Goal: Check status: Check status

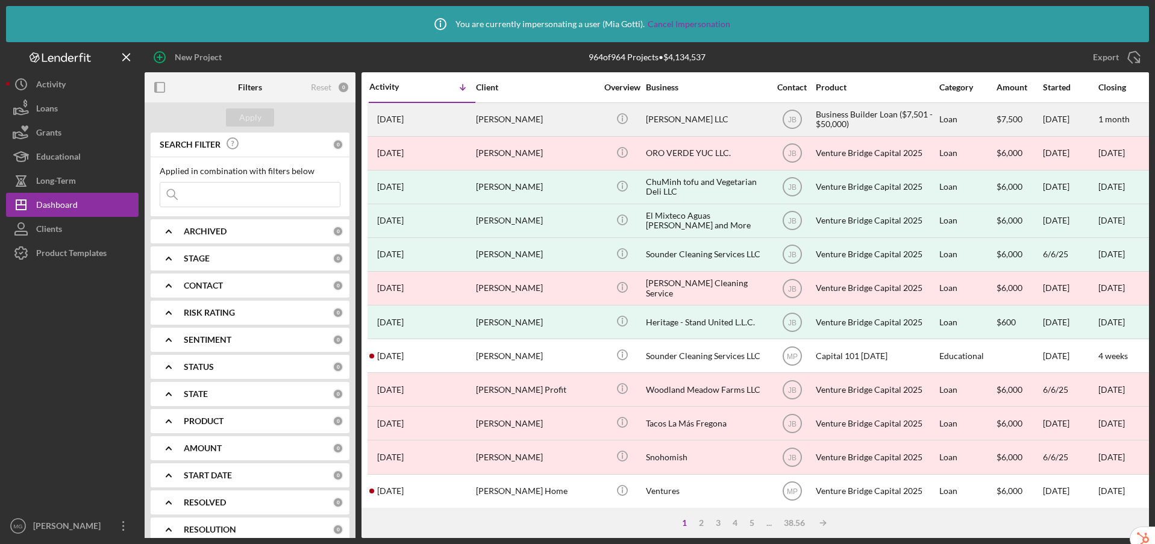
click at [571, 115] on div "[PERSON_NAME]" at bounding box center [536, 120] width 121 height 32
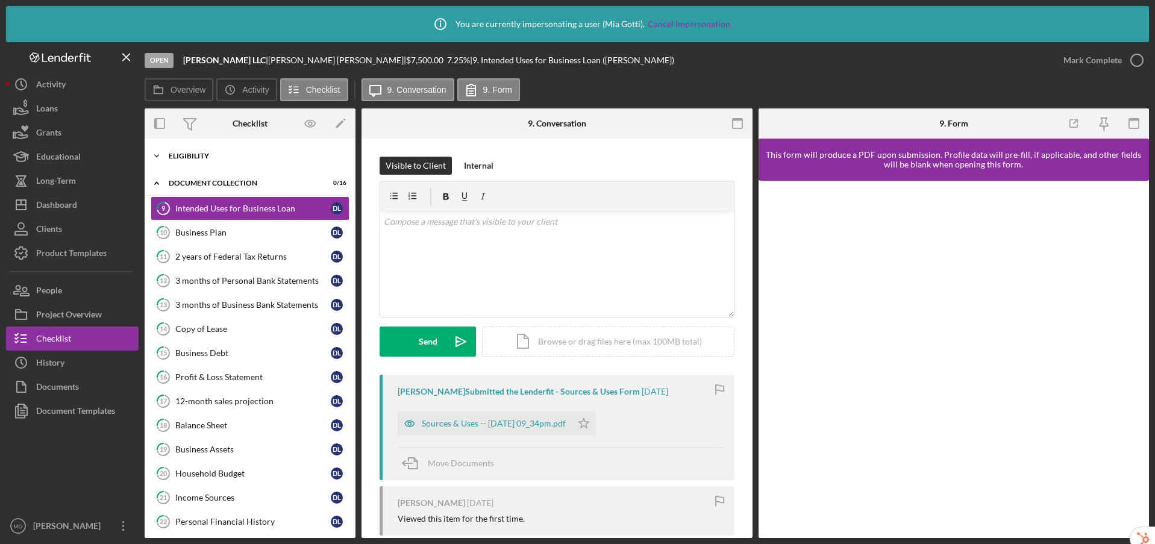
click at [233, 155] on div "Eligibility" at bounding box center [255, 155] width 172 height 7
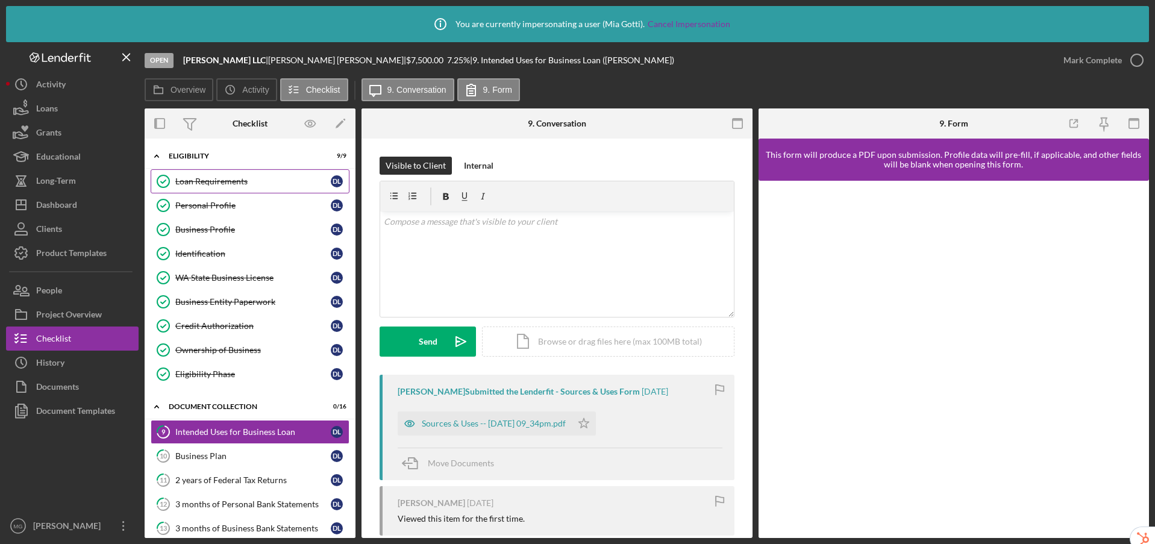
click at [268, 183] on div "Loan Requirements" at bounding box center [252, 182] width 155 height 10
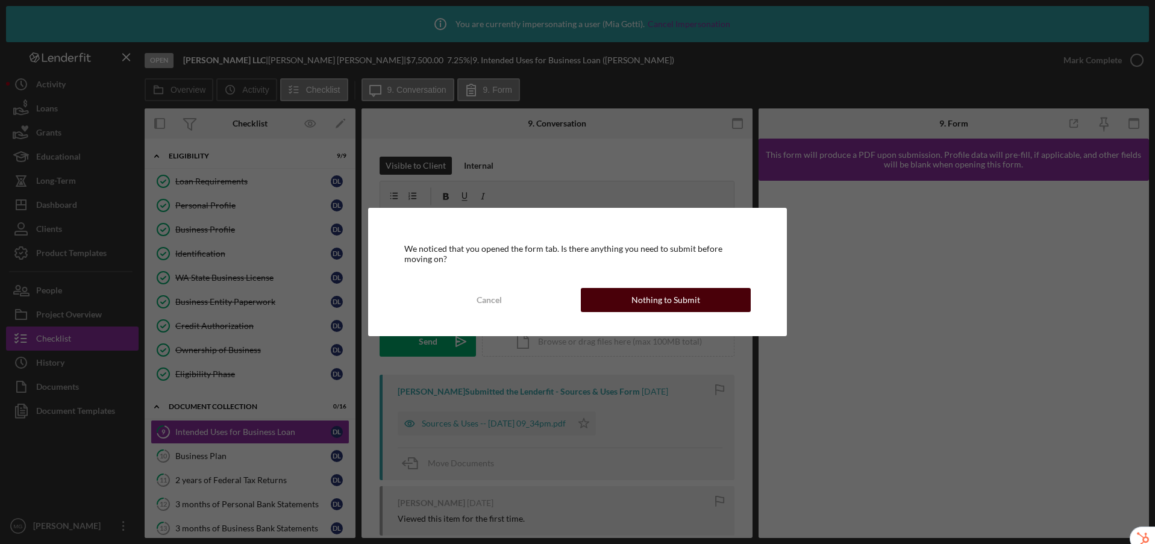
click at [638, 301] on div "Nothing to Submit" at bounding box center [666, 300] width 69 height 24
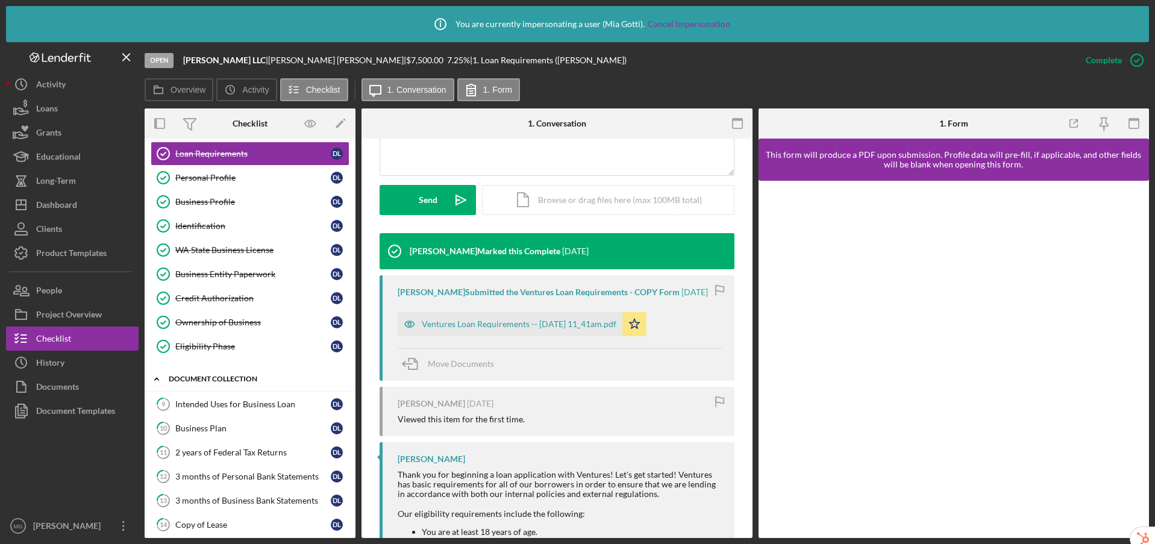
scroll to position [90, 0]
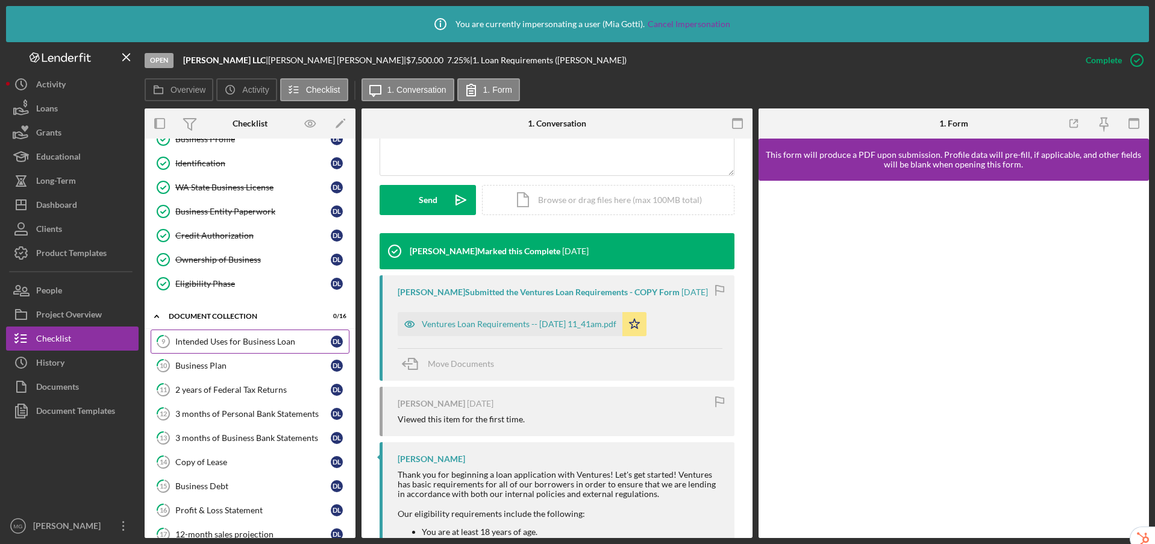
click at [224, 341] on div "Intended Uses for Business Loan" at bounding box center [252, 342] width 155 height 10
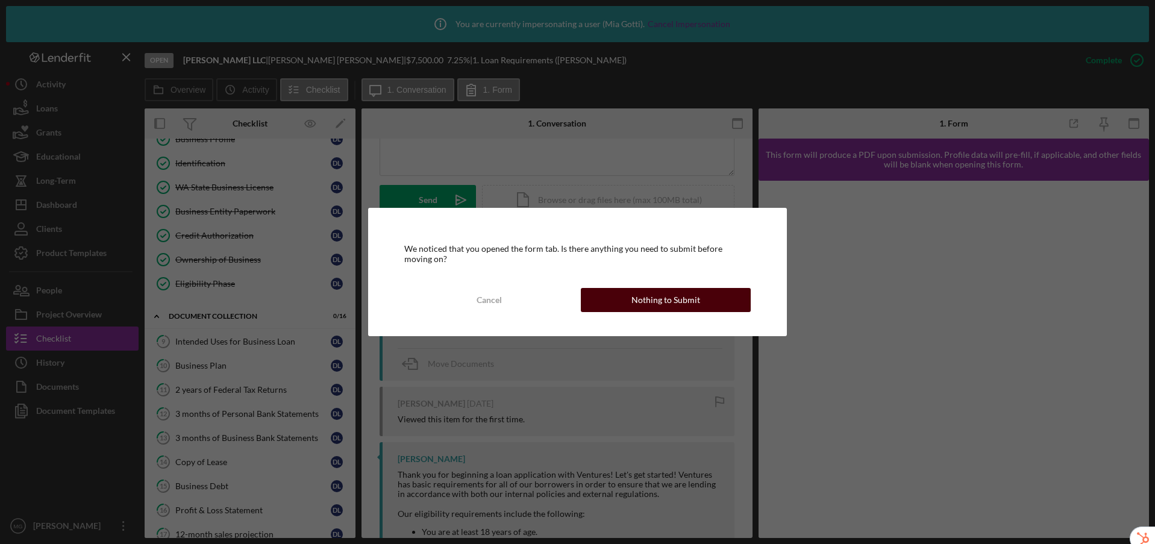
click at [718, 299] on button "Nothing to Submit" at bounding box center [666, 300] width 171 height 24
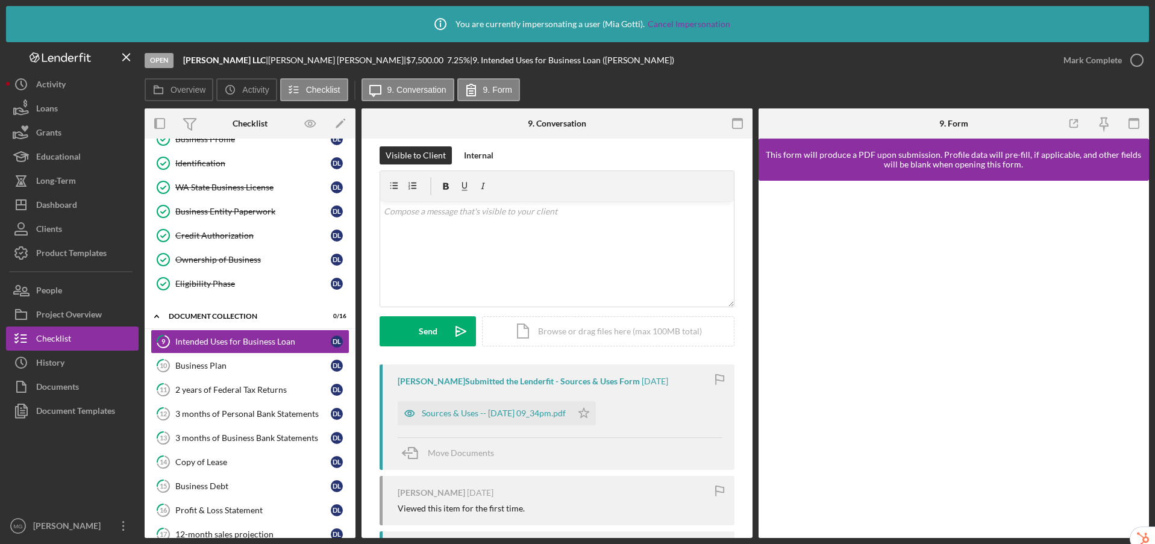
scroll to position [20, 0]
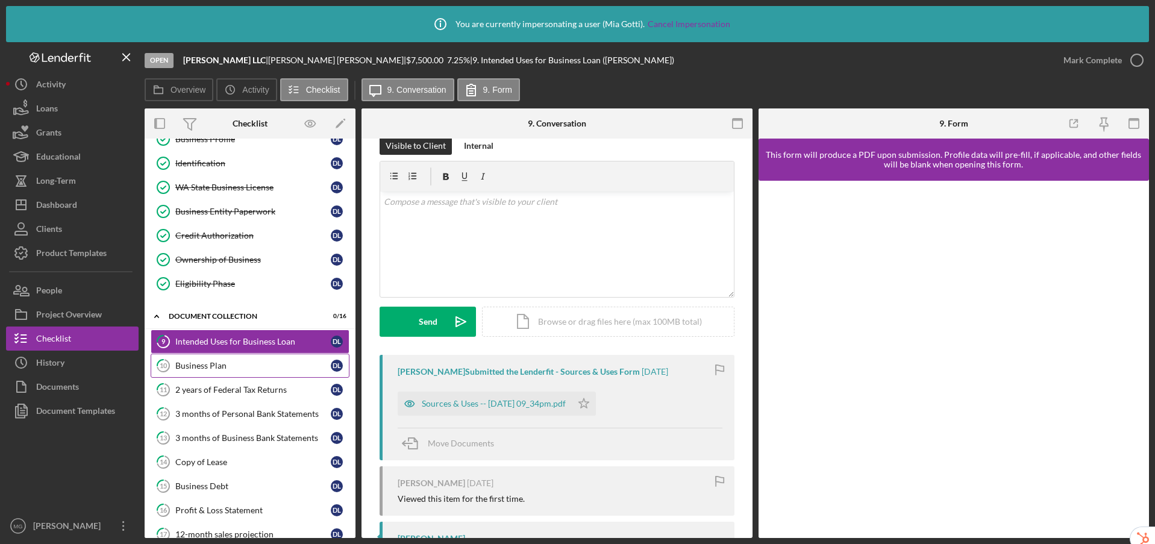
click at [216, 369] on div "Business Plan" at bounding box center [252, 366] width 155 height 10
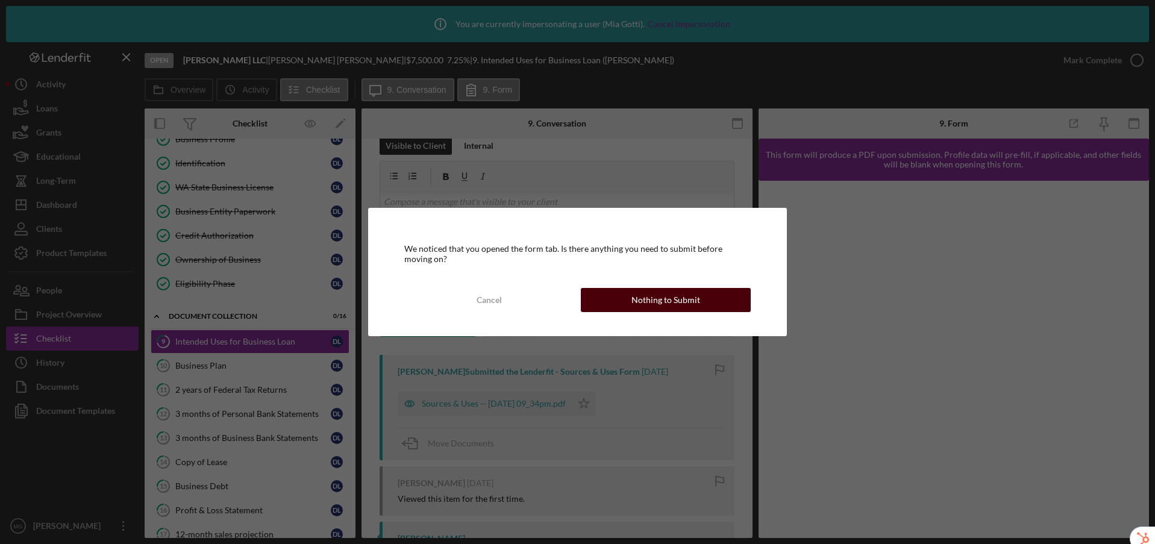
click at [723, 303] on button "Nothing to Submit" at bounding box center [666, 300] width 171 height 24
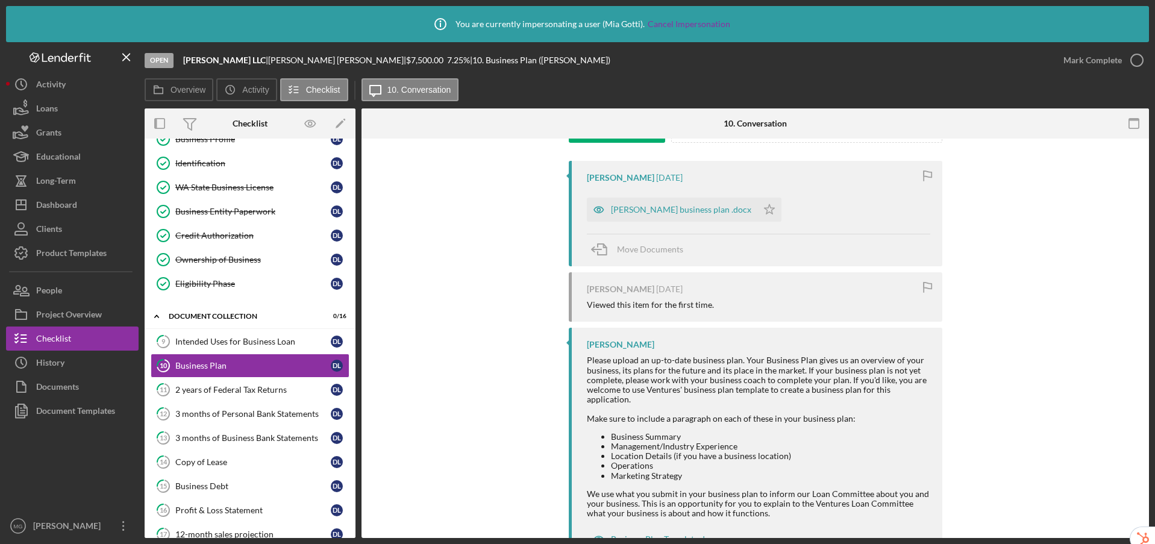
scroll to position [213, 0]
click at [271, 389] on div "2 years of Federal Tax Returns" at bounding box center [252, 390] width 155 height 10
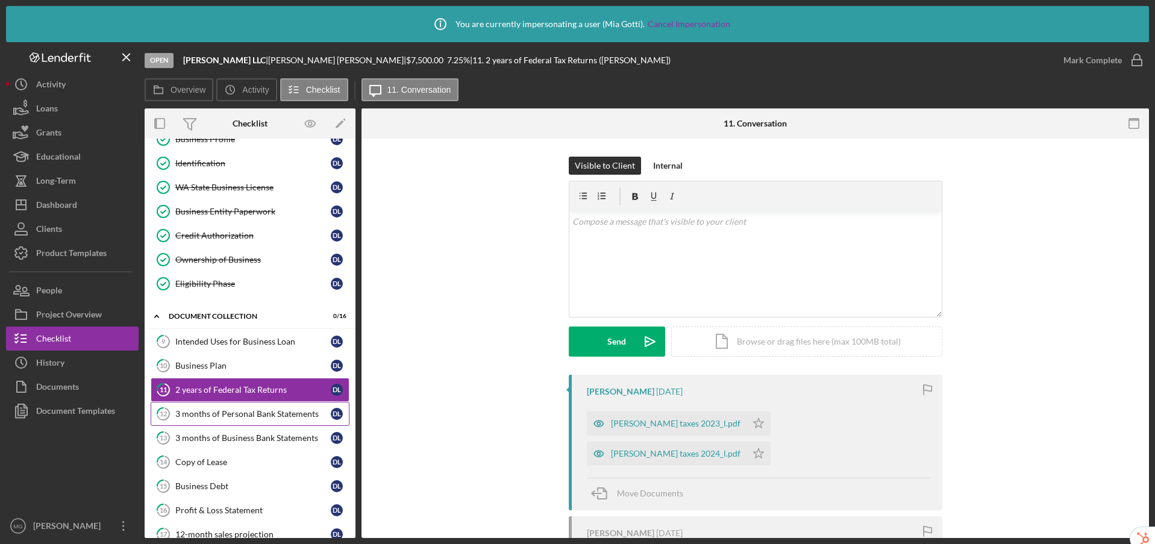
click at [201, 411] on div "3 months of Personal Bank Statements" at bounding box center [252, 414] width 155 height 10
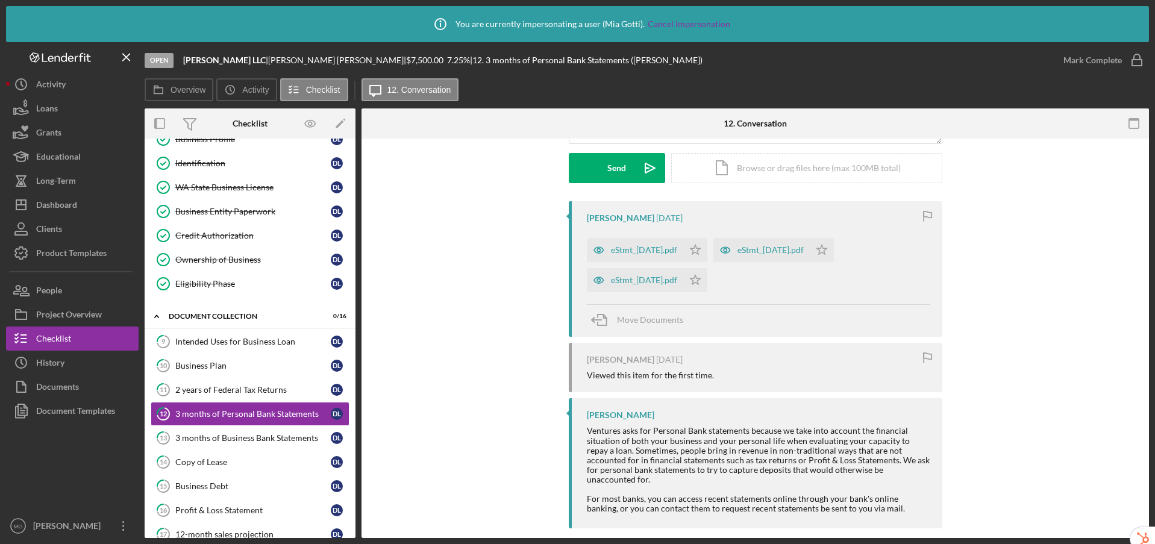
scroll to position [178, 0]
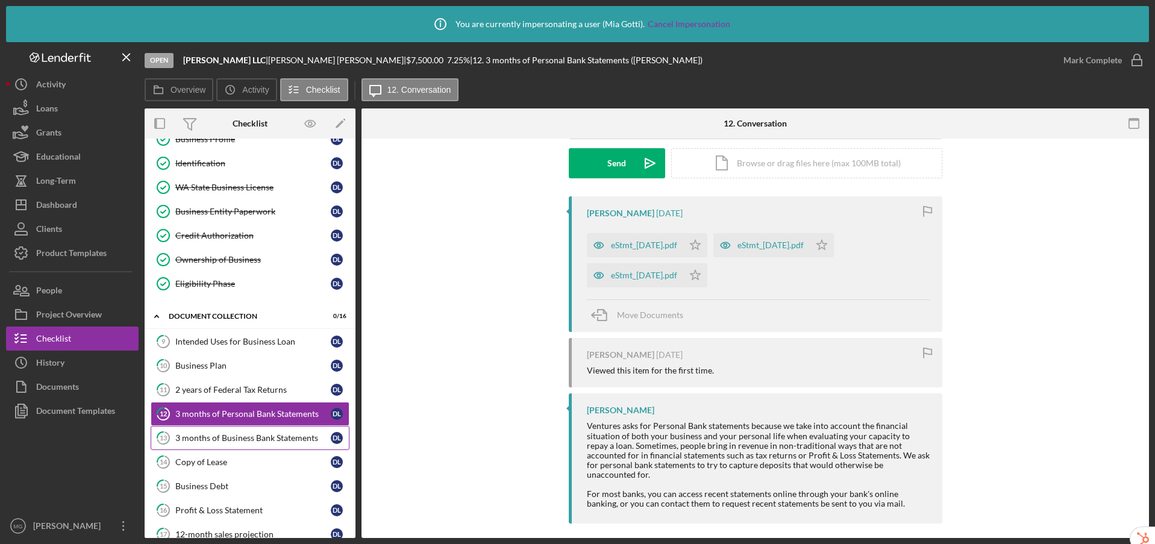
click at [234, 439] on div "3 months of Business Bank Statements" at bounding box center [252, 438] width 155 height 10
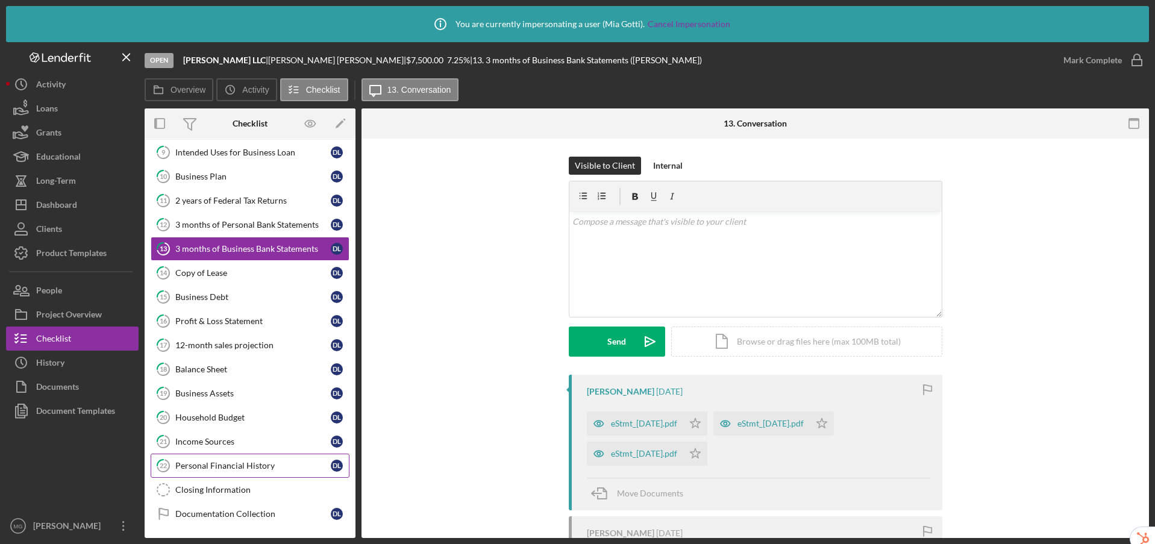
click at [253, 463] on div "Personal Financial History" at bounding box center [252, 466] width 155 height 10
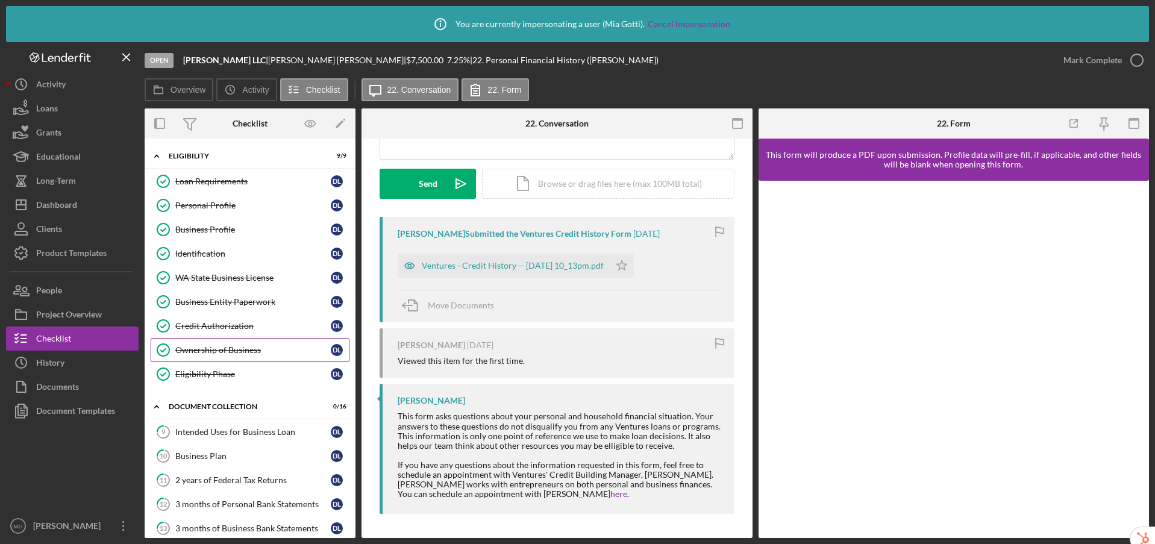
click at [238, 345] on div "Ownership of Business" at bounding box center [252, 350] width 155 height 10
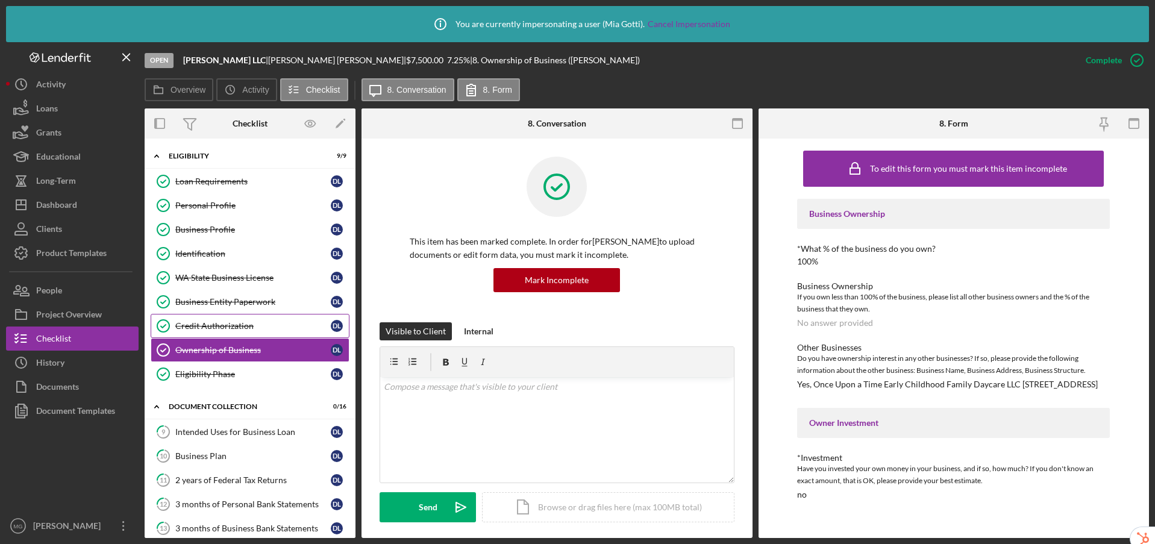
click at [247, 322] on div "Credit Authorization" at bounding box center [252, 326] width 155 height 10
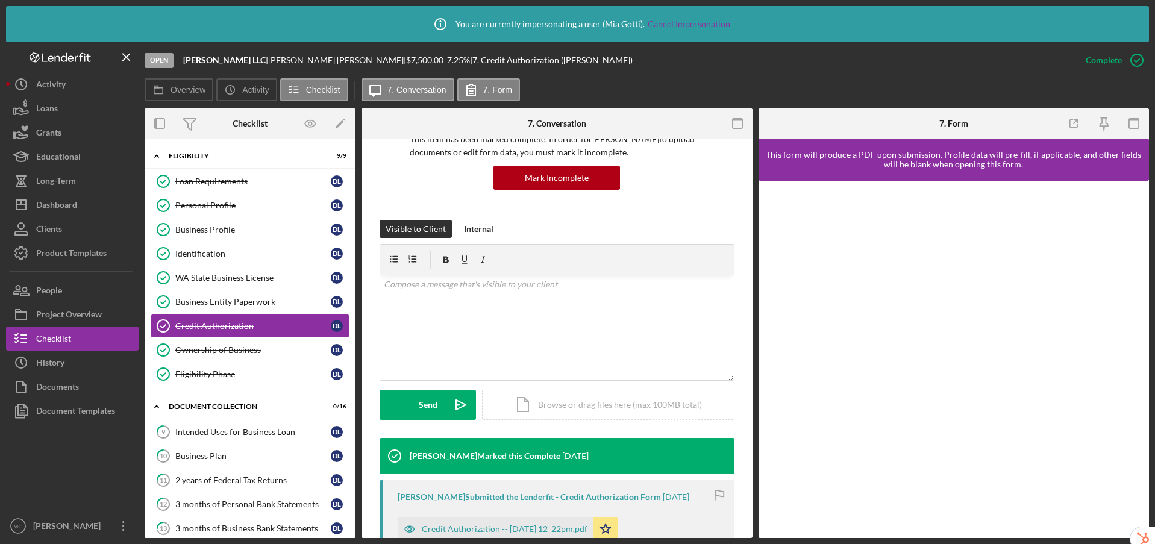
scroll to position [337, 0]
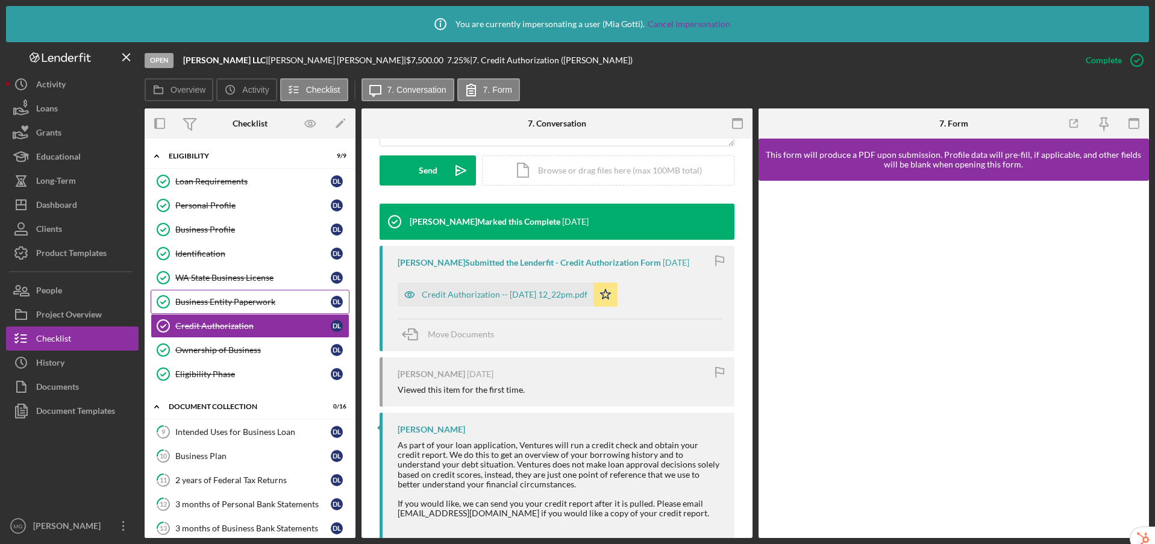
click at [245, 302] on div "Business Entity Paperwork" at bounding box center [252, 302] width 155 height 10
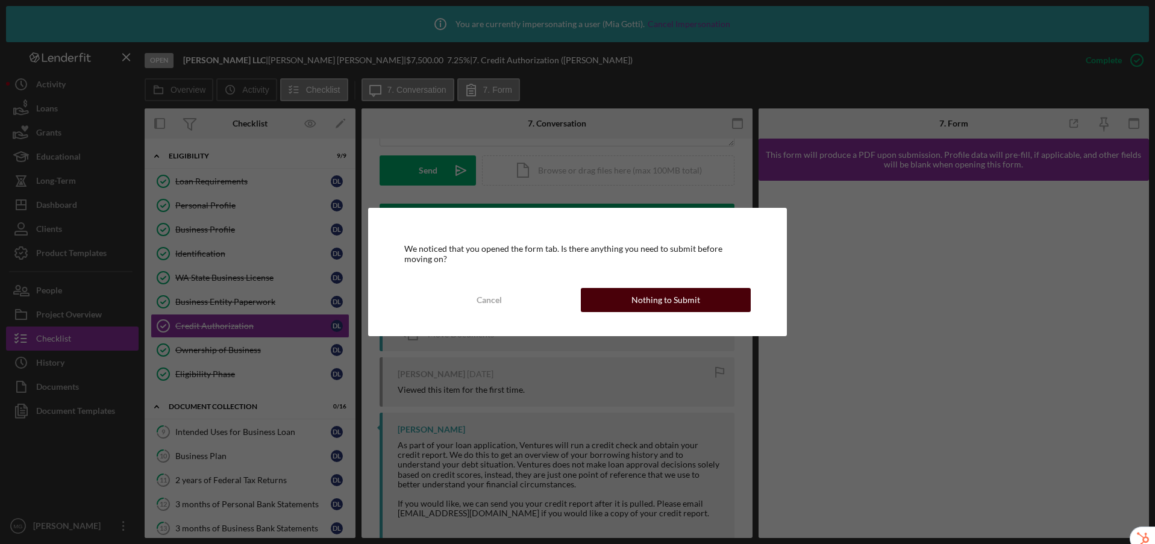
click at [626, 300] on button "Nothing to Submit" at bounding box center [666, 300] width 171 height 24
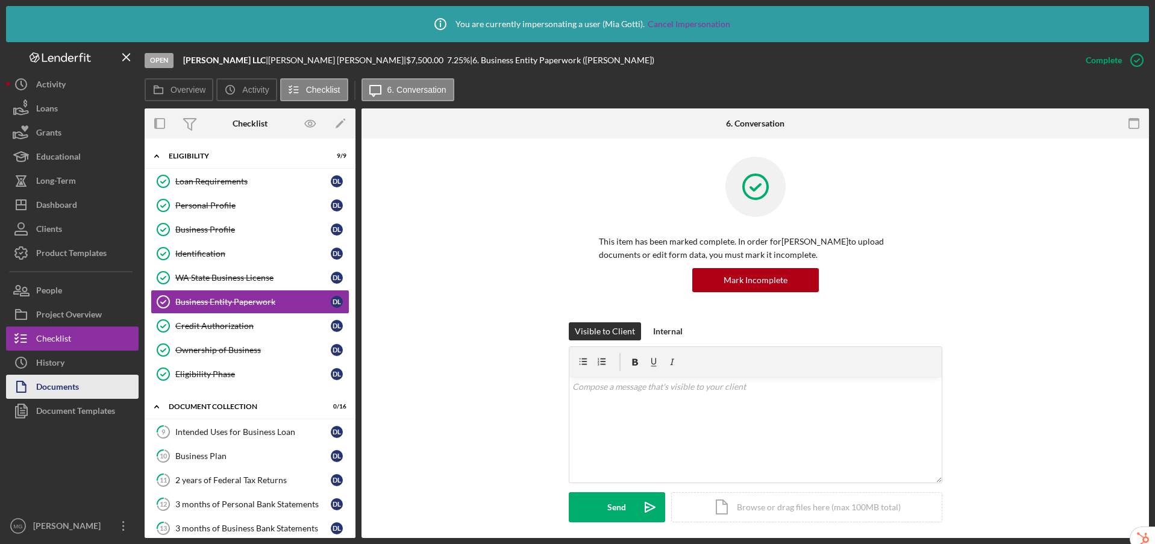
click at [97, 392] on button "Documents" at bounding box center [72, 387] width 133 height 24
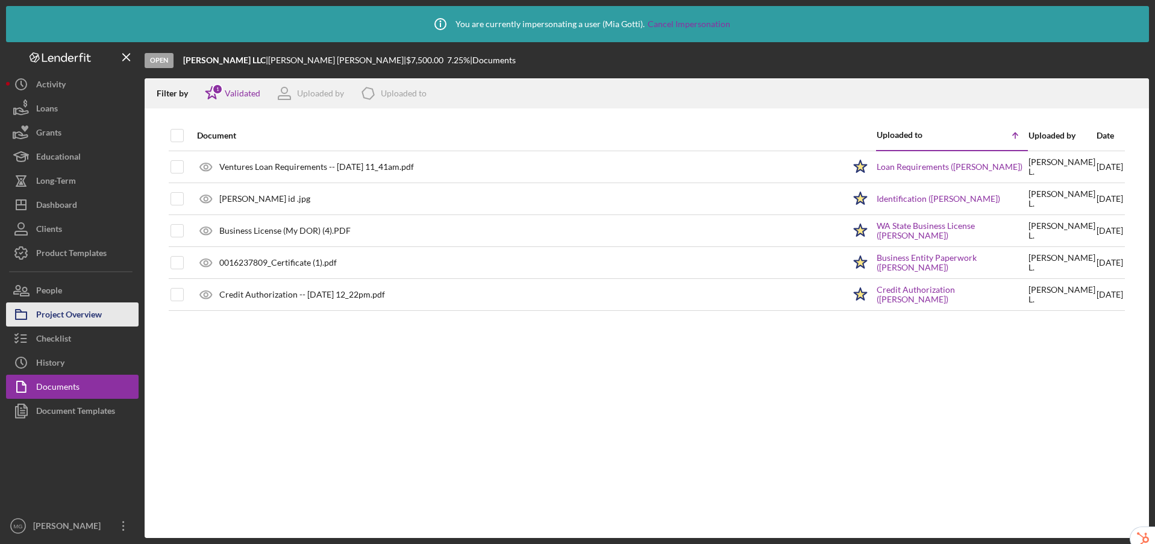
click at [62, 317] on div "Project Overview" at bounding box center [69, 316] width 66 height 27
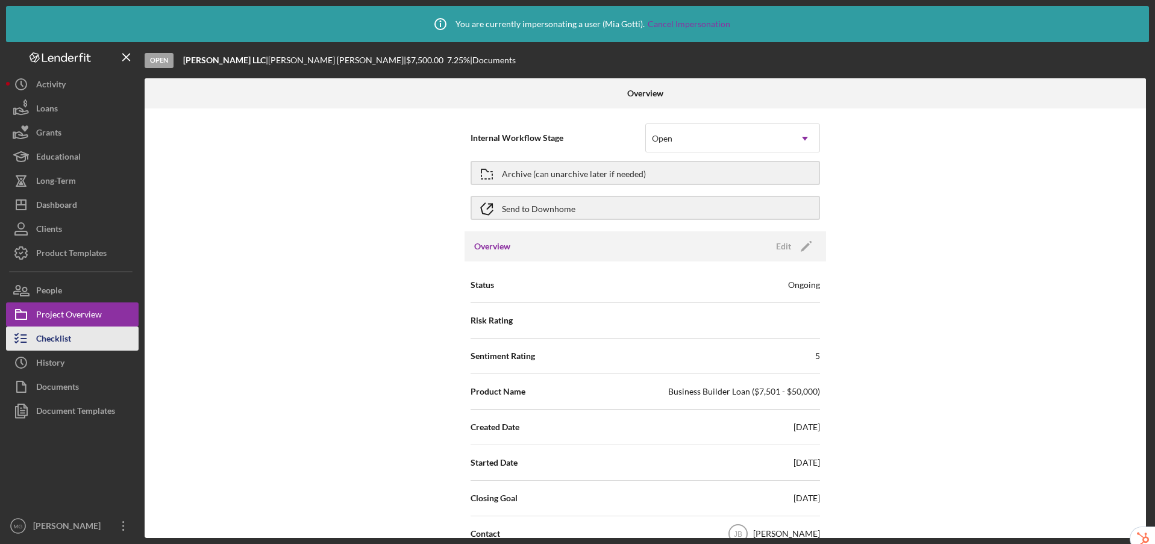
click at [63, 341] on div "Checklist" at bounding box center [53, 340] width 35 height 27
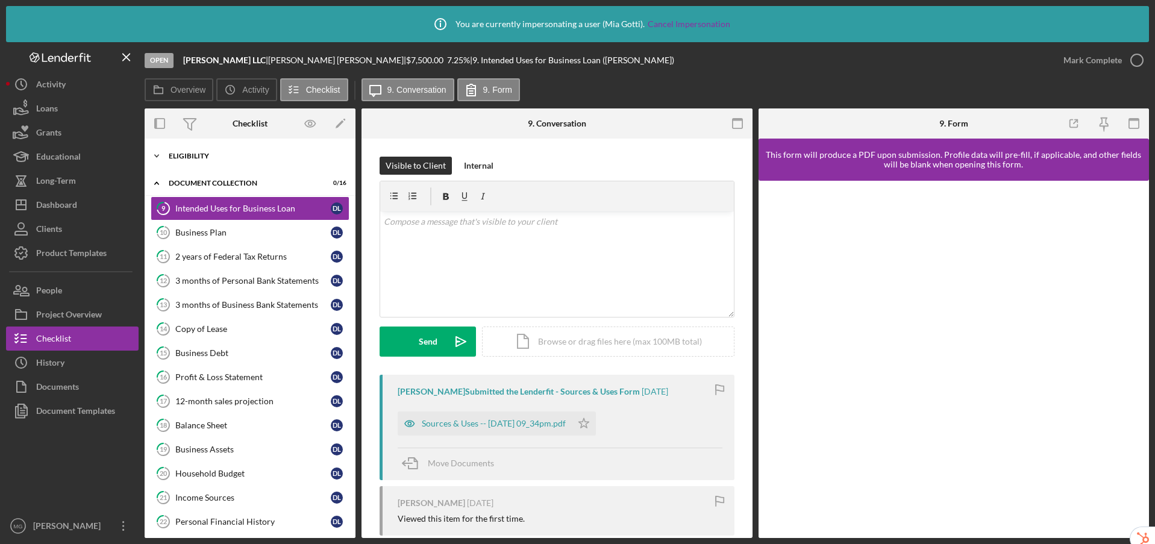
click at [231, 152] on div "Eligibility" at bounding box center [255, 155] width 172 height 7
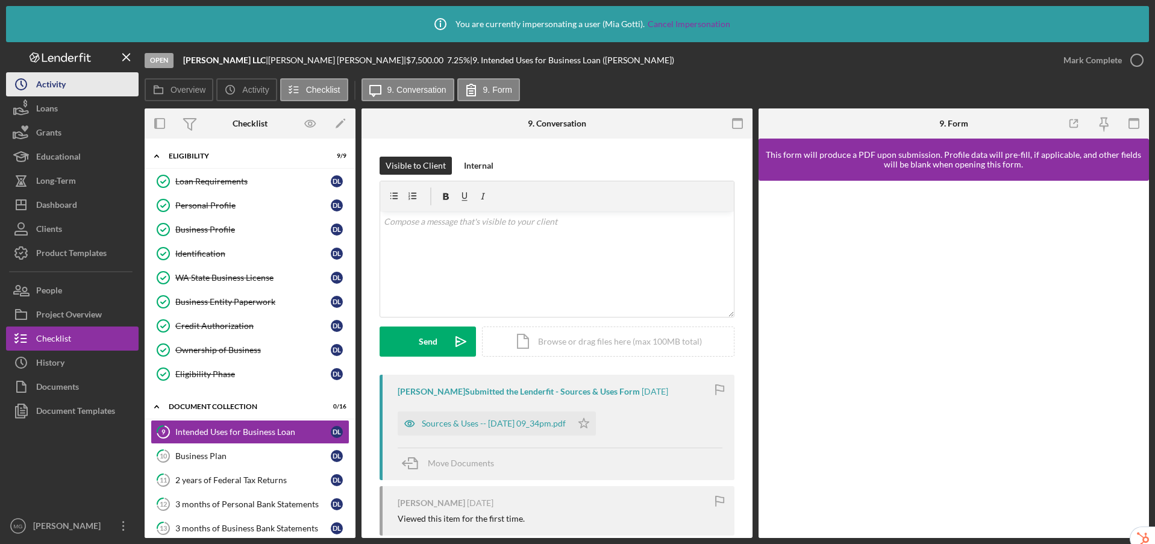
click at [93, 90] on button "Icon/History Activity" at bounding box center [72, 84] width 133 height 24
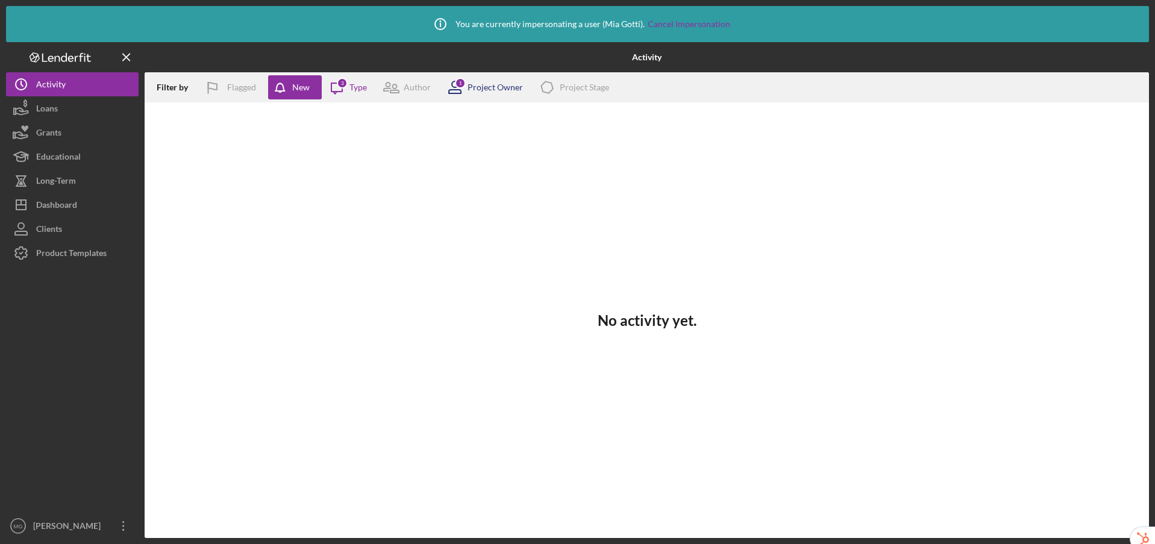
click at [477, 86] on div "Project Owner" at bounding box center [495, 88] width 55 height 10
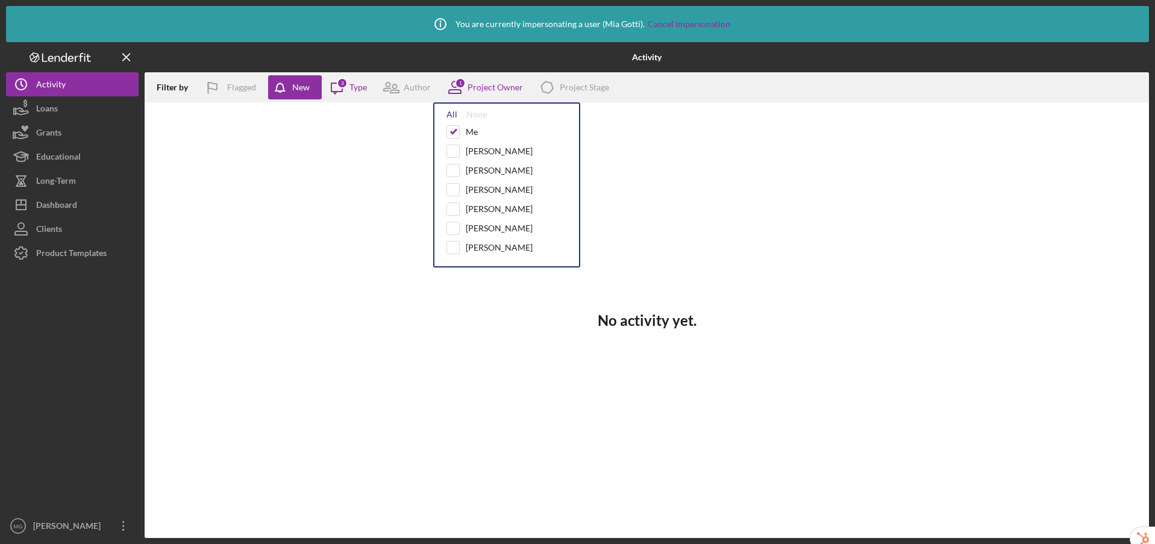
click at [448, 114] on div "All" at bounding box center [452, 115] width 11 height 10
checkbox input "true"
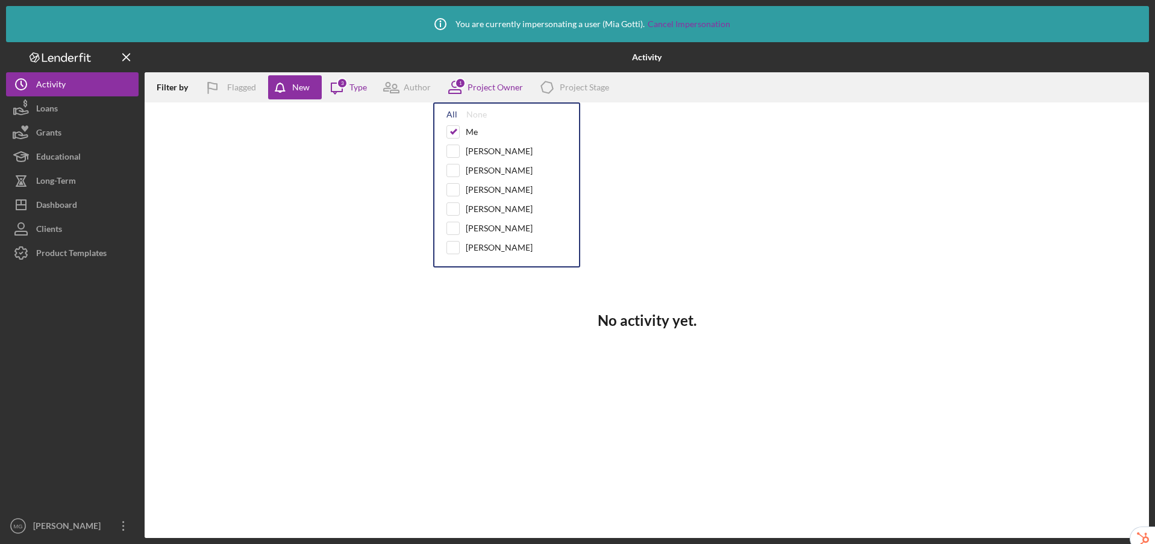
checkbox input "true"
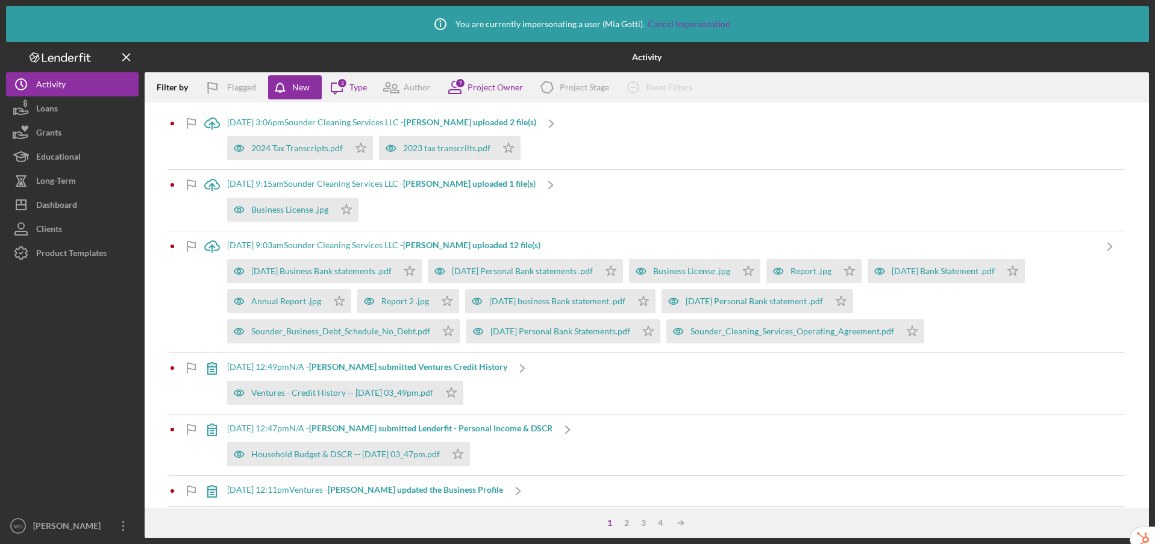
click at [803, 77] on div "Filter by Flagged New Icon/Message 3 Type Author 7 Project Owner Icon/Product P…" at bounding box center [647, 87] width 1005 height 30
click at [48, 204] on div "Dashboard" at bounding box center [56, 206] width 41 height 27
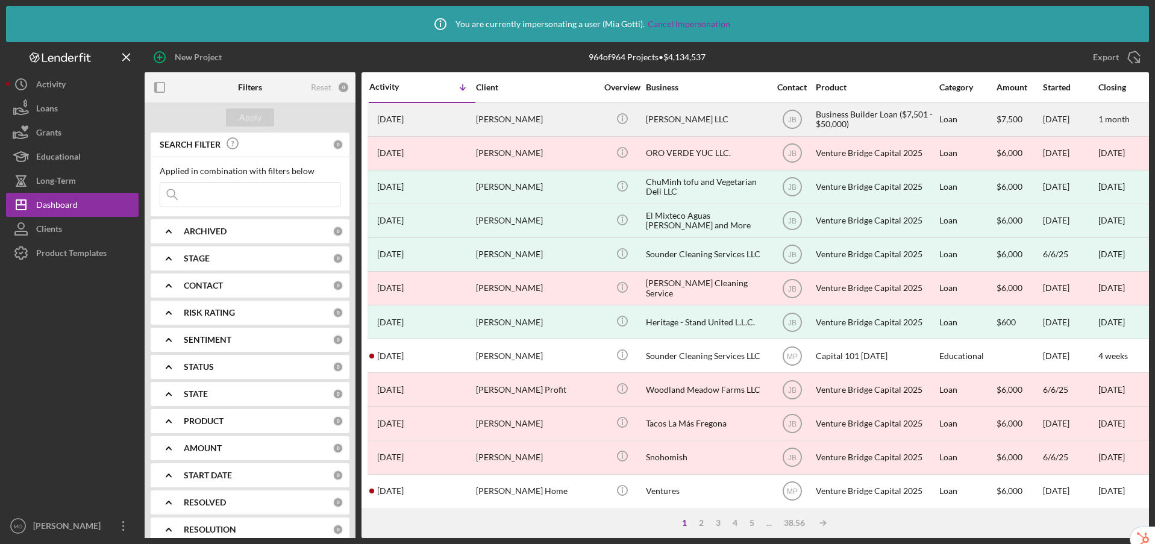
click at [491, 121] on div "[PERSON_NAME]" at bounding box center [536, 120] width 121 height 32
